Goal: Task Accomplishment & Management: Use online tool/utility

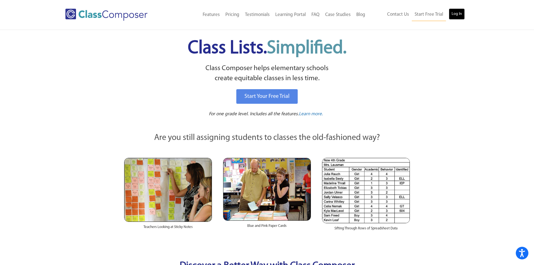
click at [450, 8] on link "Log In" at bounding box center [457, 13] width 16 height 11
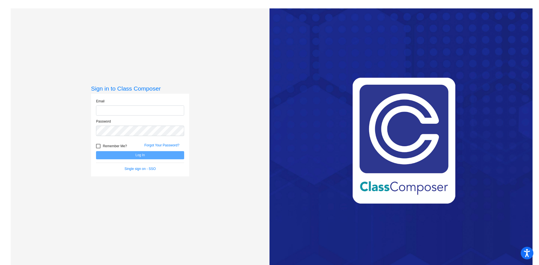
type input "[EMAIL_ADDRESS][DOMAIN_NAME]"
click at [110, 154] on button "Log In" at bounding box center [140, 155] width 88 height 8
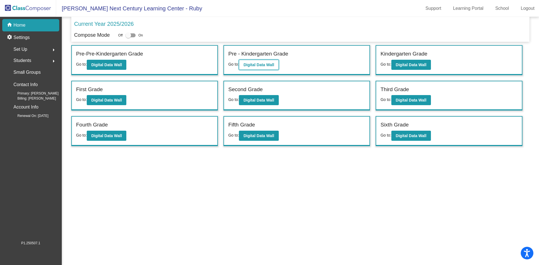
click at [257, 63] on b "Digital Data Wall" at bounding box center [258, 65] width 31 height 4
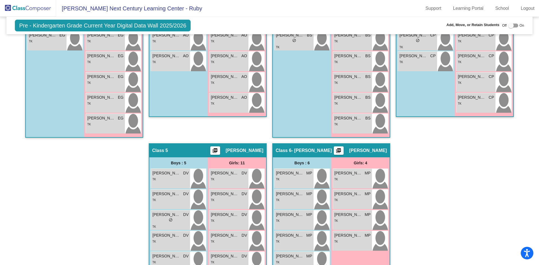
scroll to position [84, 0]
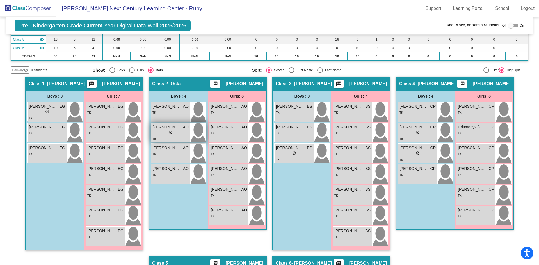
click at [158, 133] on div "lock do_not_disturb_alt" at bounding box center [170, 133] width 36 height 6
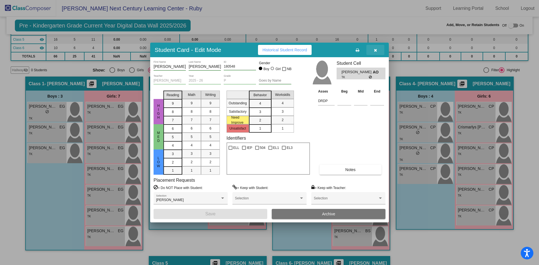
click at [376, 48] on span "button" at bounding box center [375, 50] width 3 height 4
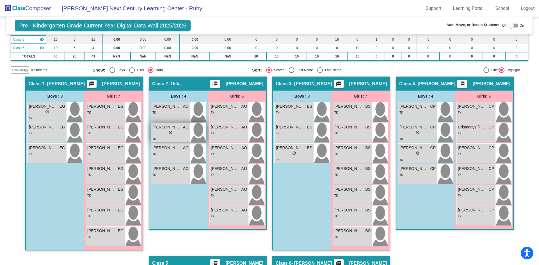
click at [157, 133] on div "lock do_not_disturb_alt" at bounding box center [170, 133] width 36 height 6
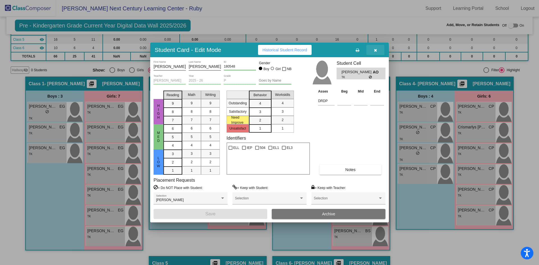
click at [375, 50] on icon "button" at bounding box center [375, 50] width 3 height 4
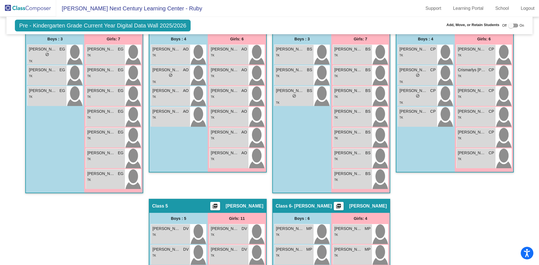
scroll to position [29, 0]
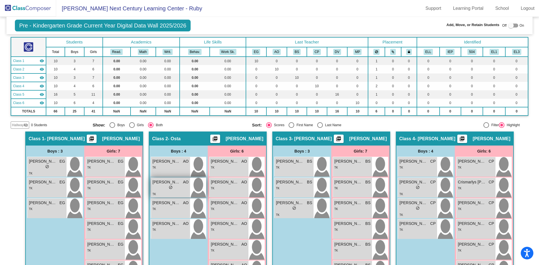
click at [167, 184] on span "Kristian Alvarado-Neri" at bounding box center [166, 182] width 28 height 6
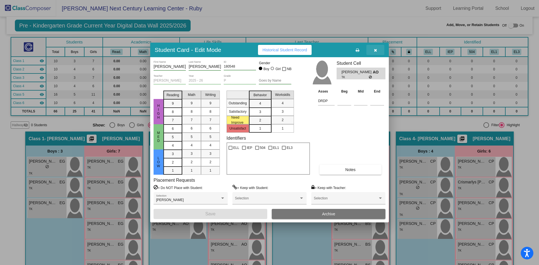
click at [376, 50] on icon "button" at bounding box center [375, 50] width 3 height 4
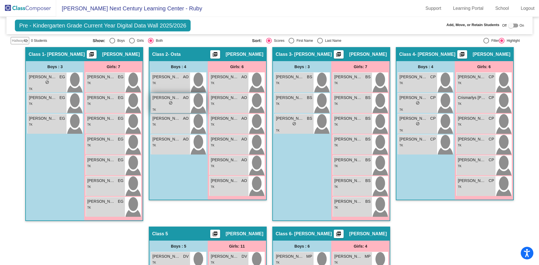
scroll to position [113, 0]
click at [165, 107] on div "lock do_not_disturb_alt" at bounding box center [170, 104] width 36 height 6
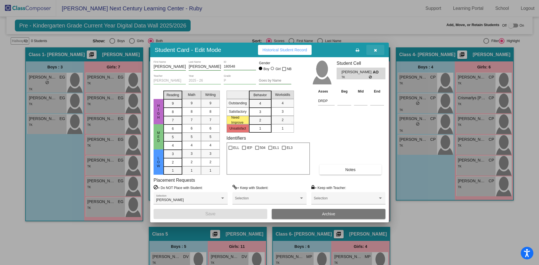
click at [375, 50] on icon "button" at bounding box center [375, 50] width 3 height 4
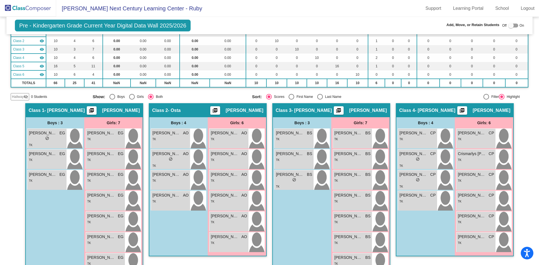
scroll to position [57, 0]
